Goal: Task Accomplishment & Management: Manage account settings

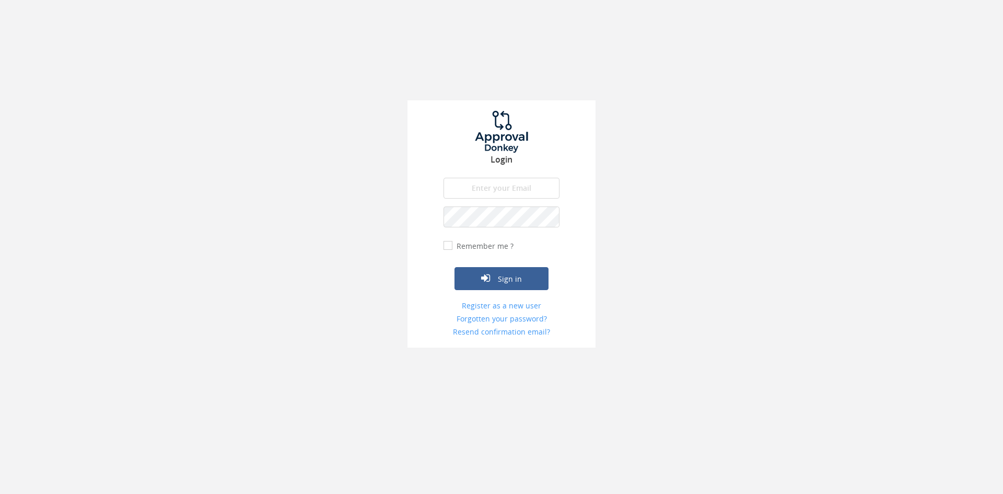
click at [506, 188] on input "email" at bounding box center [501, 188] width 116 height 21
type input "[EMAIL_ADDRESS][DOMAIN_NAME]"
click at [454, 267] on button "Sign in" at bounding box center [501, 278] width 94 height 23
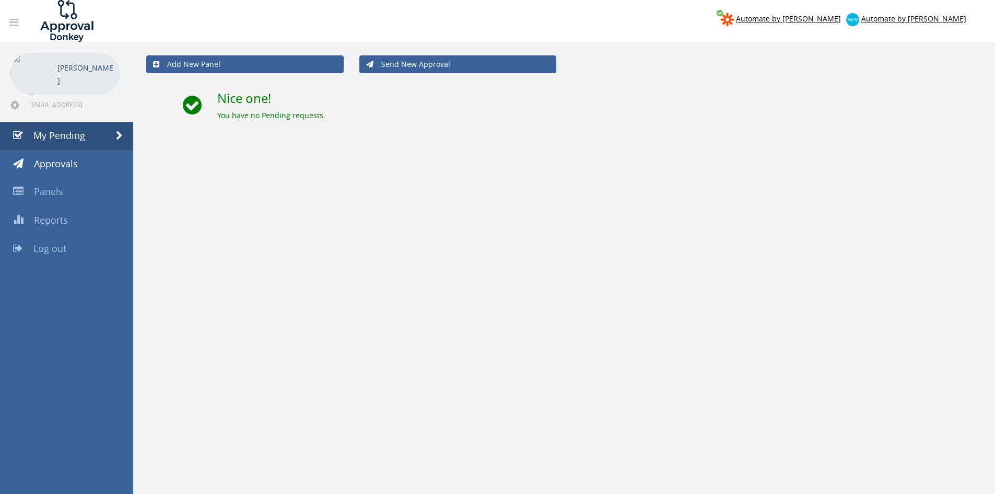
click at [77, 247] on link "Log out" at bounding box center [66, 249] width 133 height 28
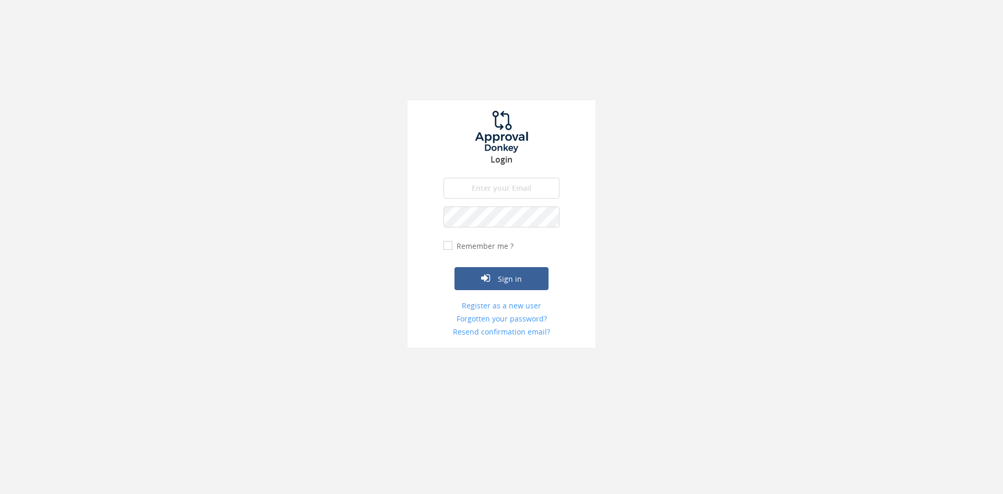
click at [477, 192] on input "email" at bounding box center [501, 188] width 116 height 21
type input "[EMAIL_ADDRESS][DOMAIN_NAME]"
click at [454, 267] on button "Sign in" at bounding box center [501, 278] width 94 height 23
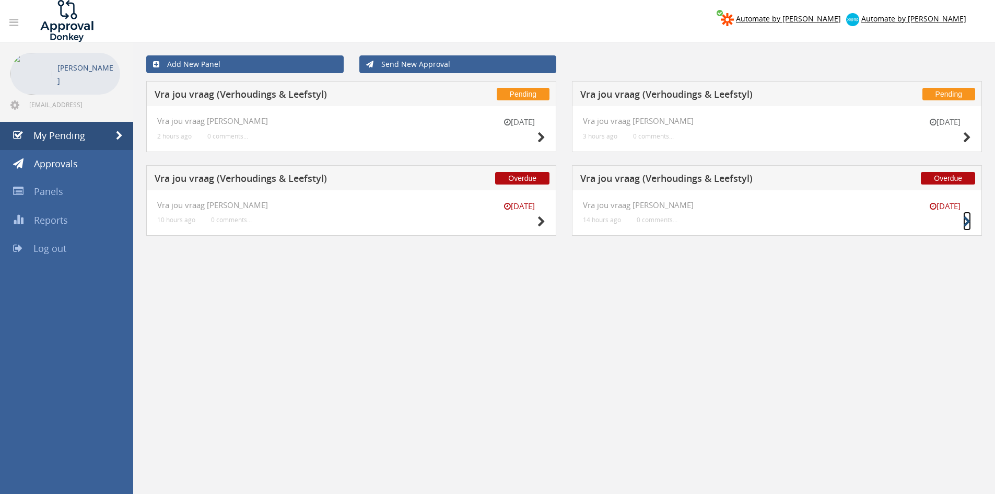
click at [969, 221] on icon at bounding box center [967, 221] width 8 height 11
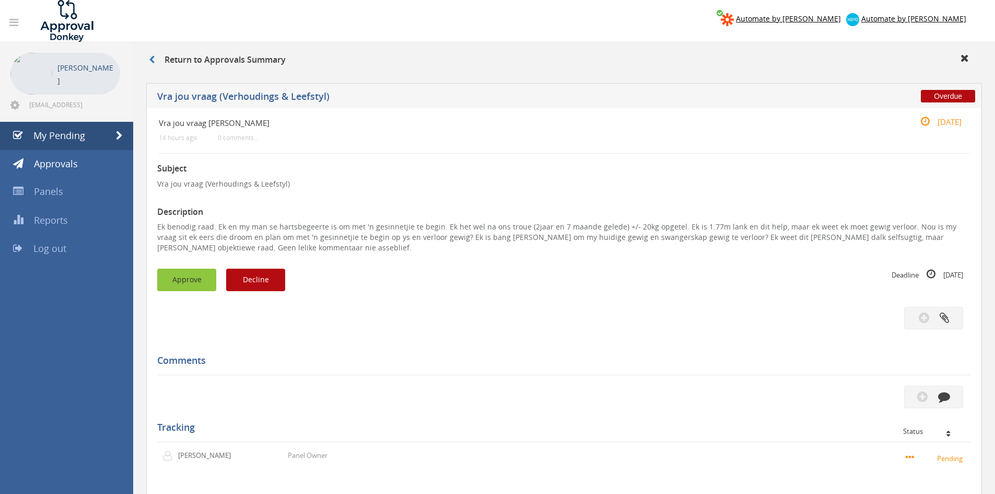
click at [189, 279] on button "Approve" at bounding box center [186, 279] width 59 height 22
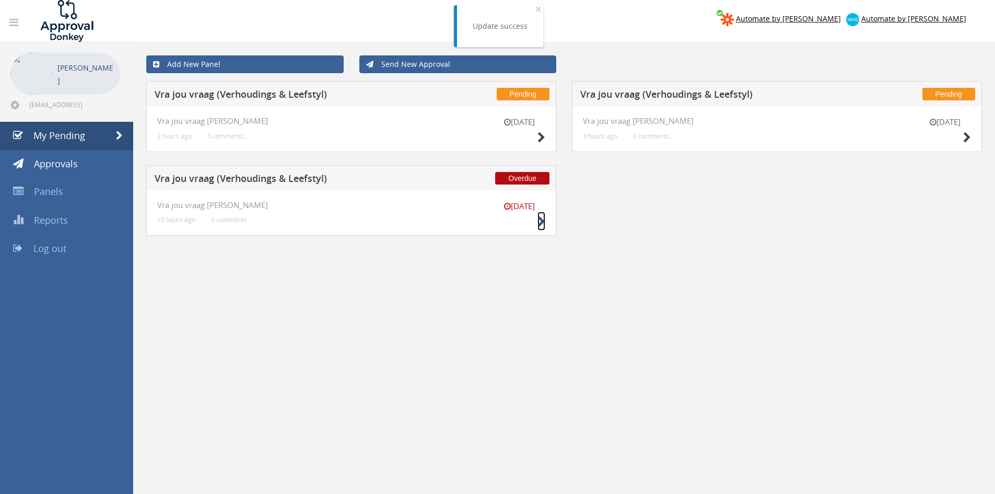
click at [537, 216] on icon at bounding box center [541, 221] width 8 height 11
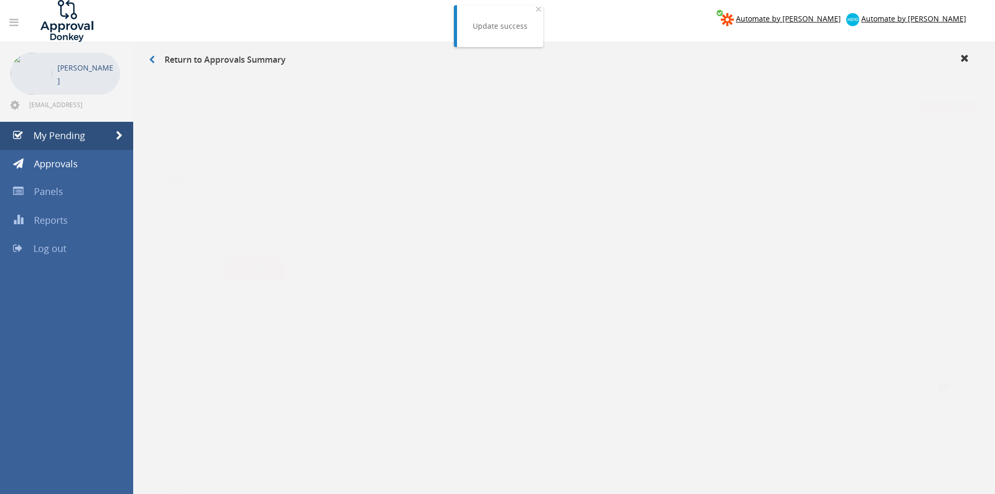
click at [197, 254] on button "Approve" at bounding box center [186, 259] width 59 height 22
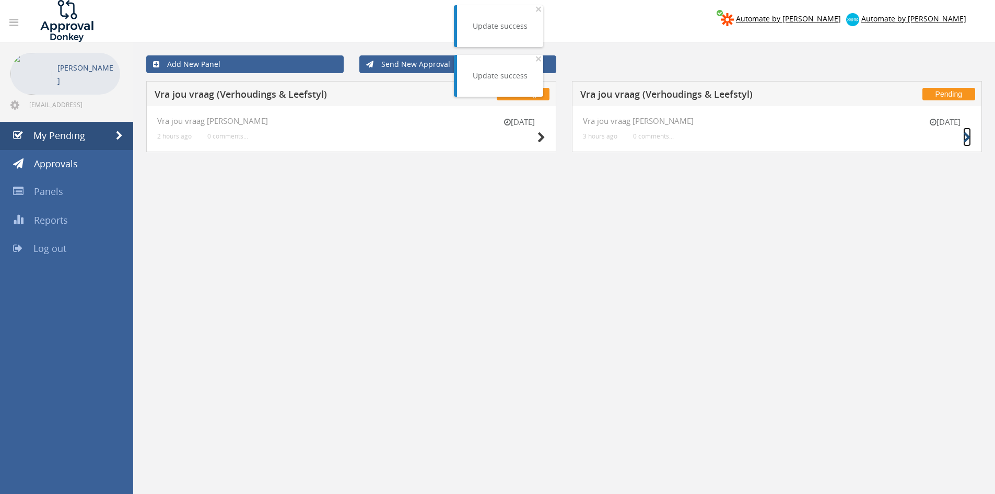
click at [966, 138] on icon at bounding box center [967, 137] width 8 height 11
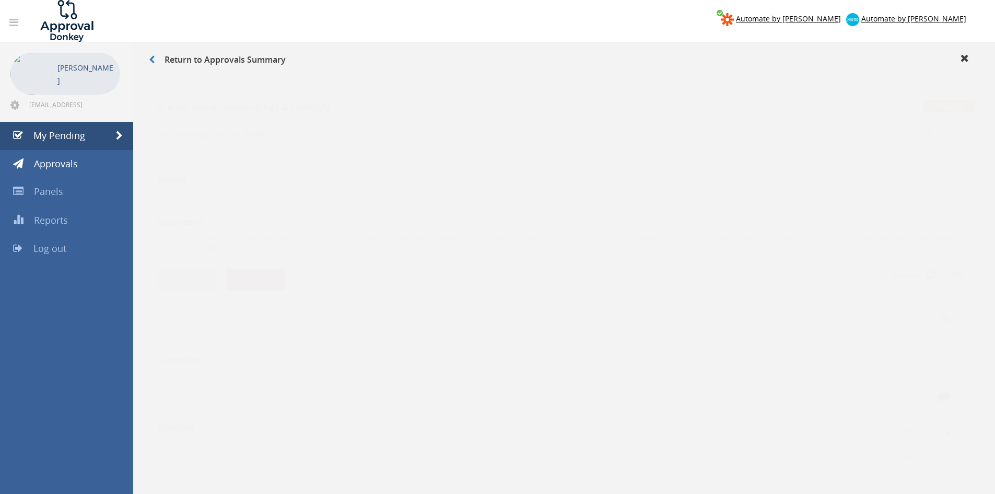
click at [256, 258] on button "Decline" at bounding box center [255, 269] width 59 height 22
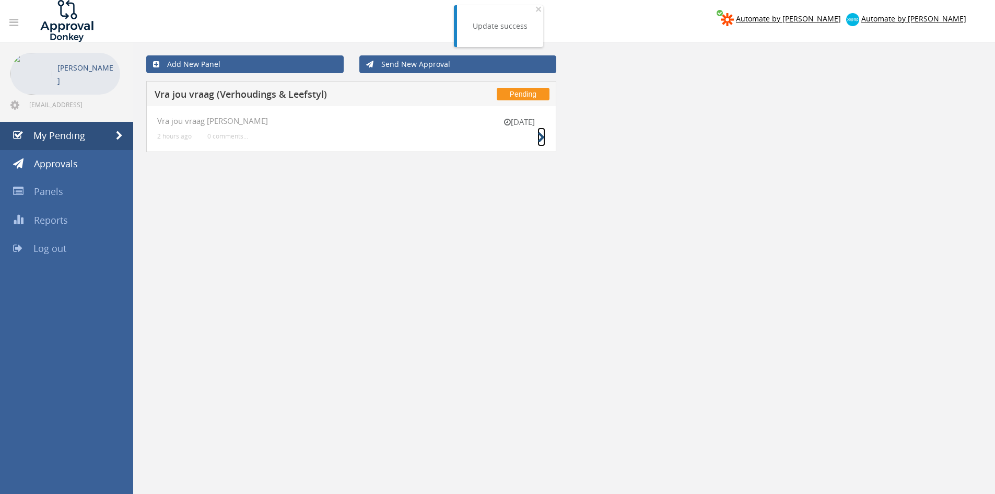
click at [543, 138] on icon at bounding box center [541, 137] width 8 height 11
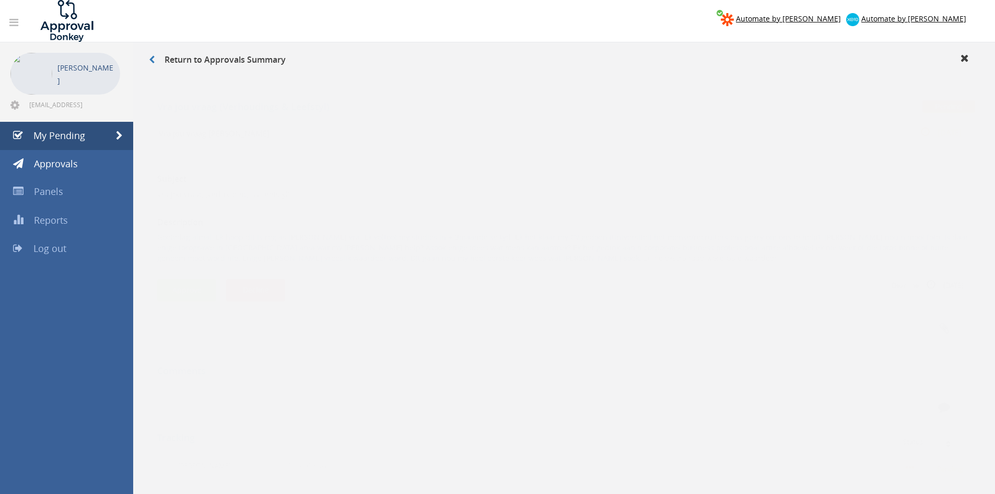
drag, startPoint x: 546, startPoint y: 243, endPoint x: 157, endPoint y: 232, distance: 388.7
click at [146, 229] on div "Pending Vra jou vraag ([PERSON_NAME] & Leefstyl) Vra jou vraag [PERSON_NAME] 2 …" at bounding box center [564, 348] width 846 height 541
copy p "Goeiedag almal. Ek hoop dit is reg as [PERSON_NAME] vra. Ek voltooi my studies …"
click at [250, 283] on button "Decline" at bounding box center [255, 279] width 59 height 22
